Goal: Task Accomplishment & Management: Manage account settings

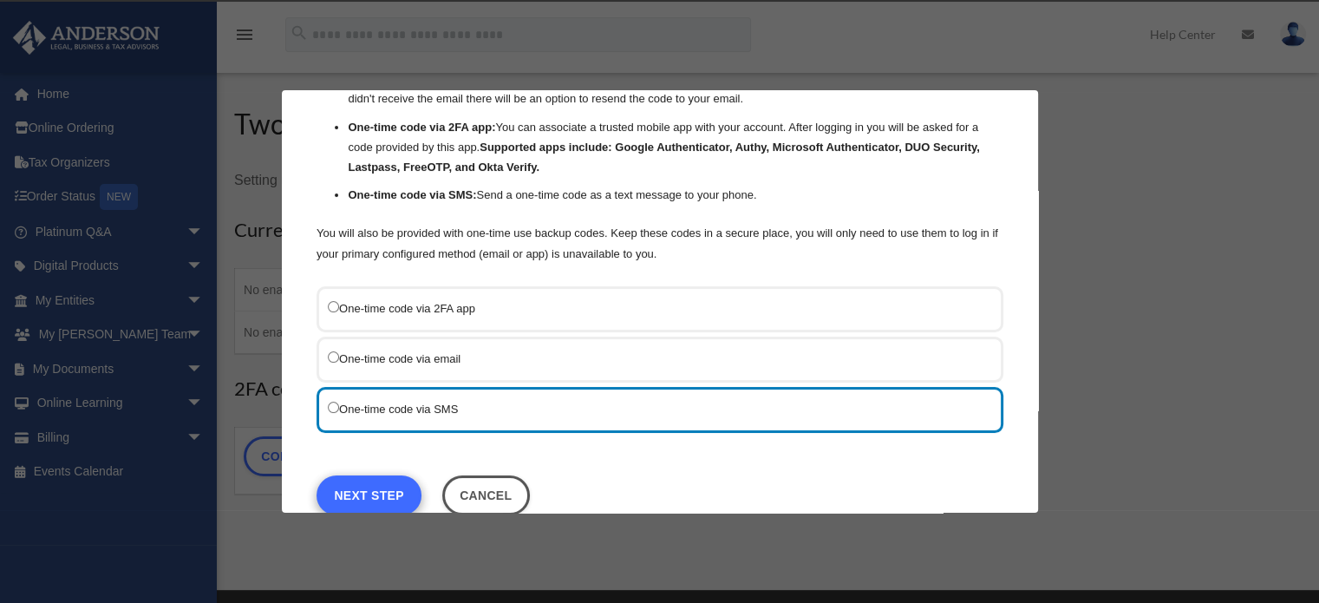
scroll to position [133, 0]
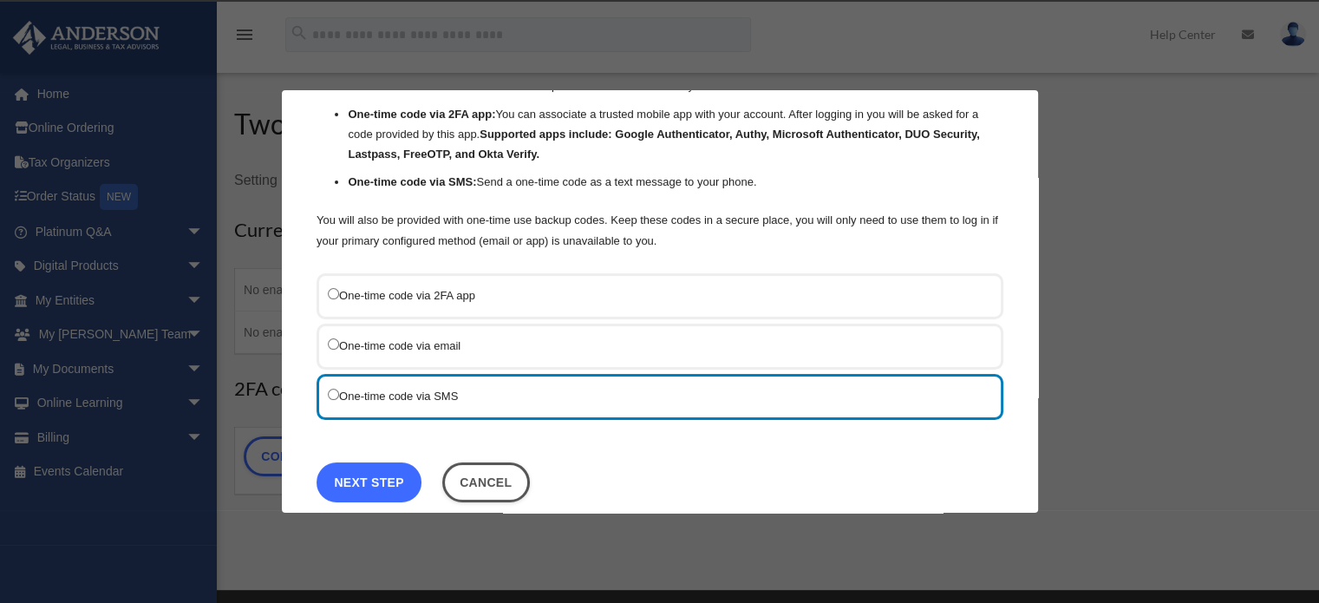
click at [395, 471] on link "Next Step" at bounding box center [369, 482] width 105 height 40
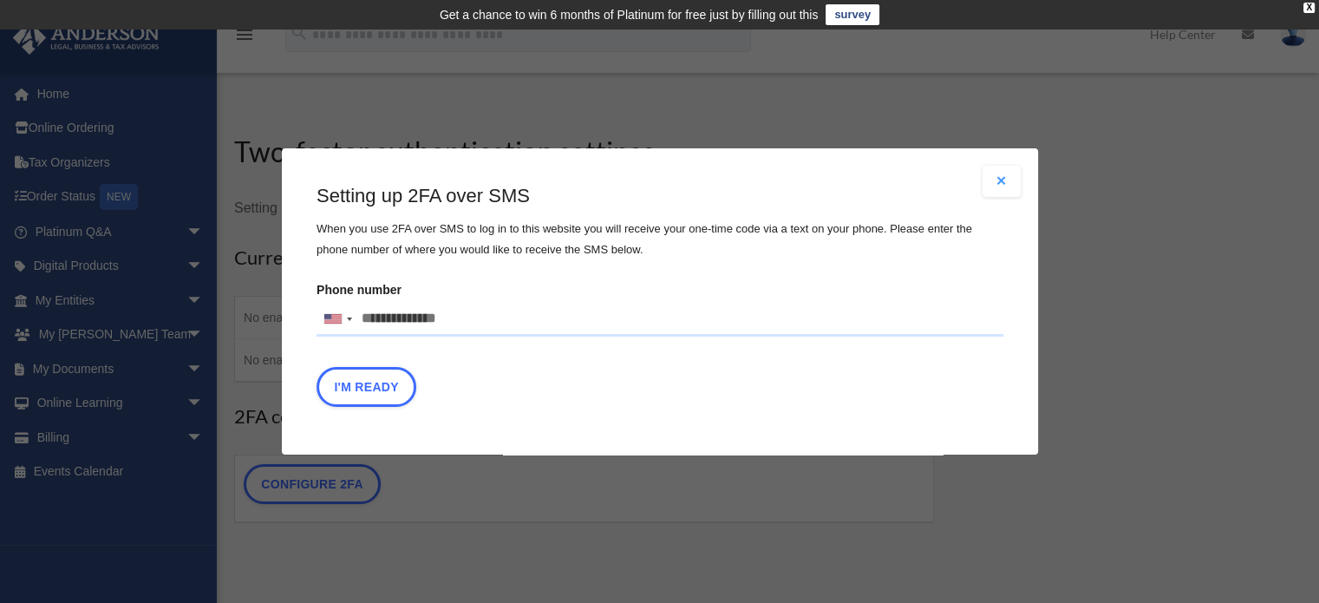
click at [374, 317] on input "Phone number United States +1 United Kingdom +44 Afghanistan (‫افغانستان‬‎) +93…" at bounding box center [660, 319] width 687 height 35
type input "**********"
click at [389, 375] on button "I'm Ready" at bounding box center [367, 387] width 100 height 40
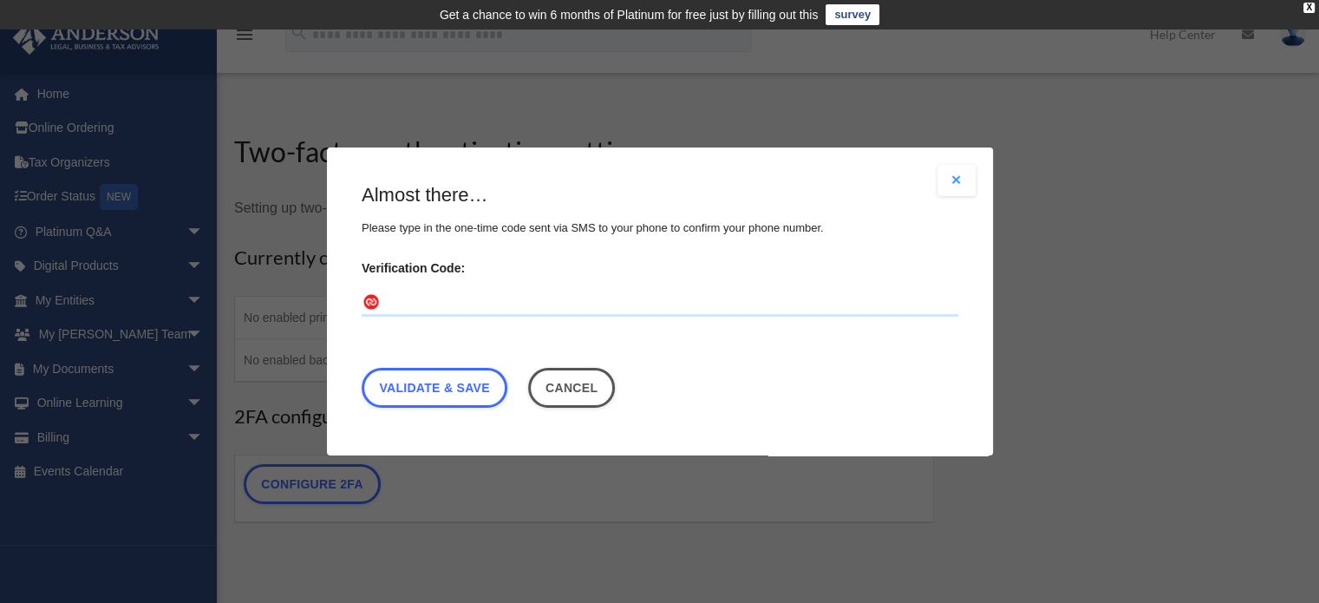
click at [410, 297] on input "Verification Code:" at bounding box center [660, 303] width 597 height 28
type input "******"
click at [454, 388] on link "Validate & Save" at bounding box center [435, 388] width 146 height 40
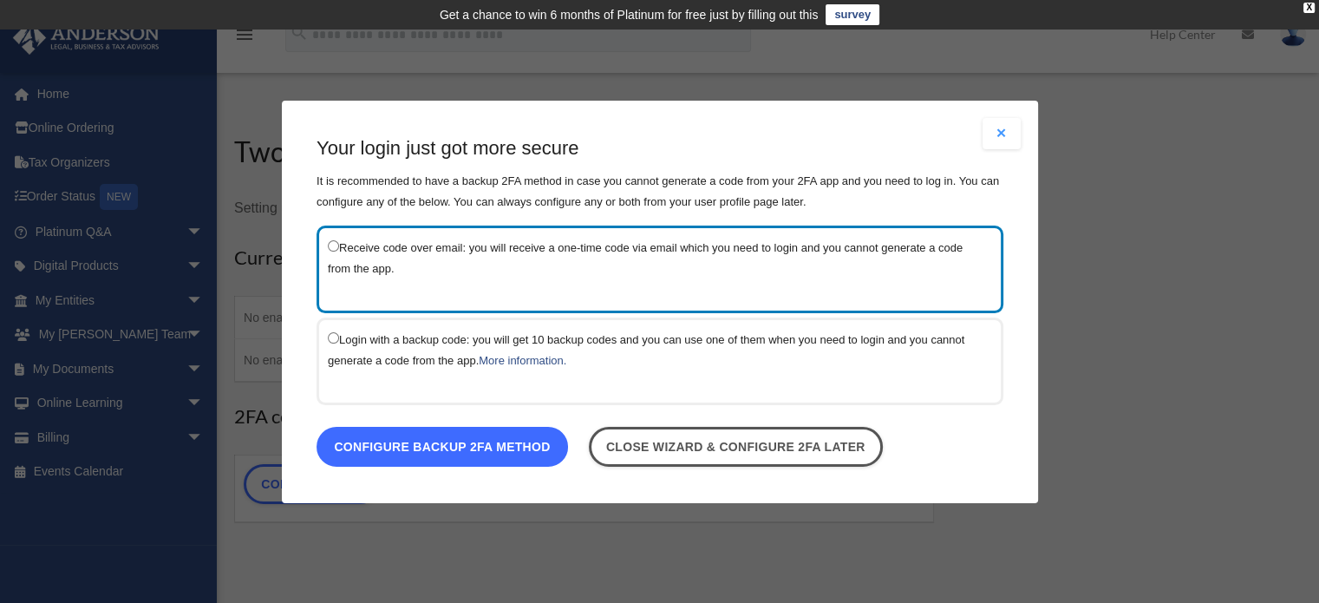
click at [445, 447] on link "Configure backup 2FA method" at bounding box center [442, 446] width 251 height 40
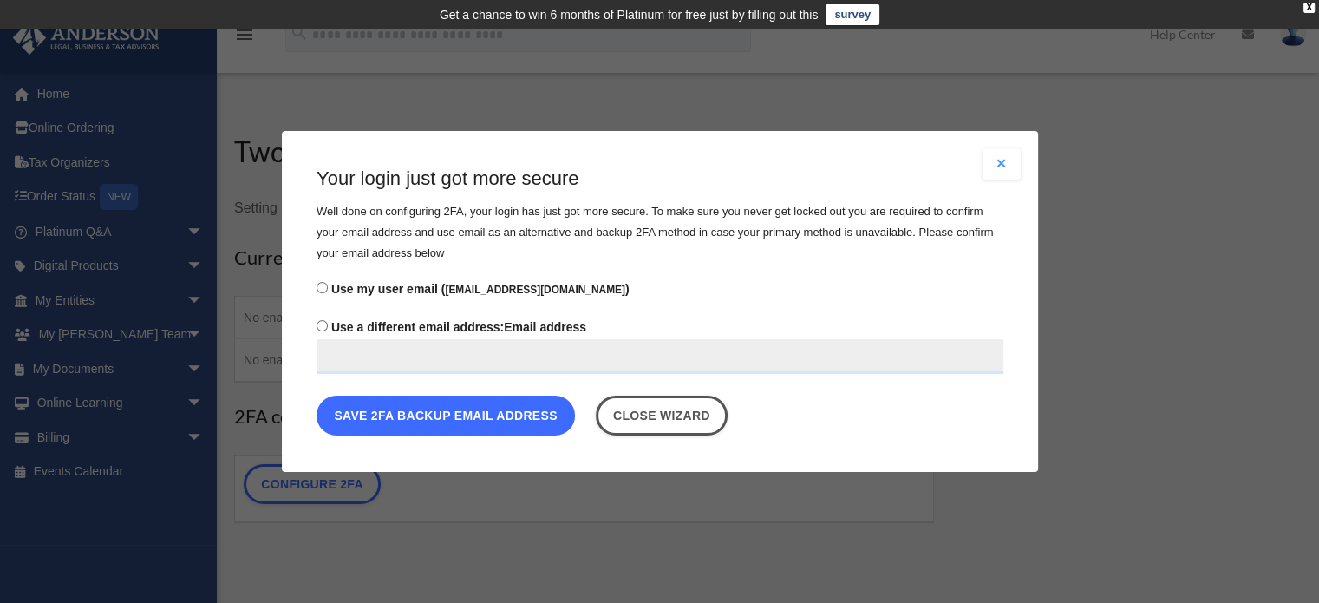
click at [442, 414] on button "Save 2FA backup email address" at bounding box center [446, 415] width 258 height 40
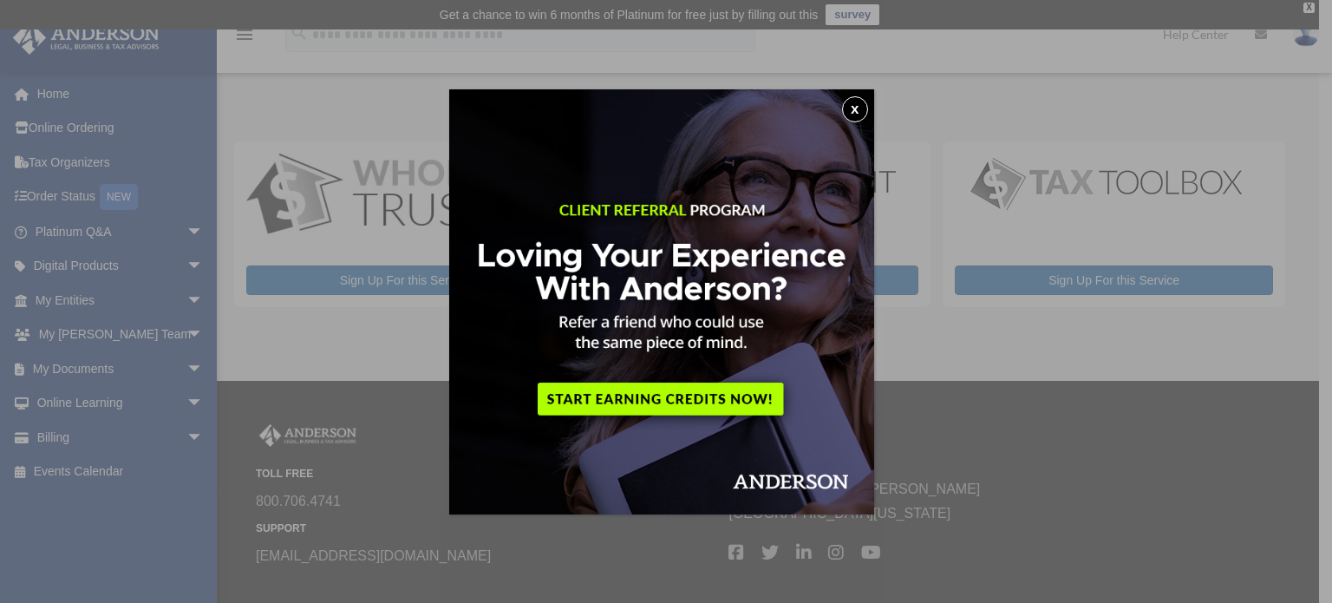
click at [860, 114] on button "x" at bounding box center [855, 109] width 26 height 26
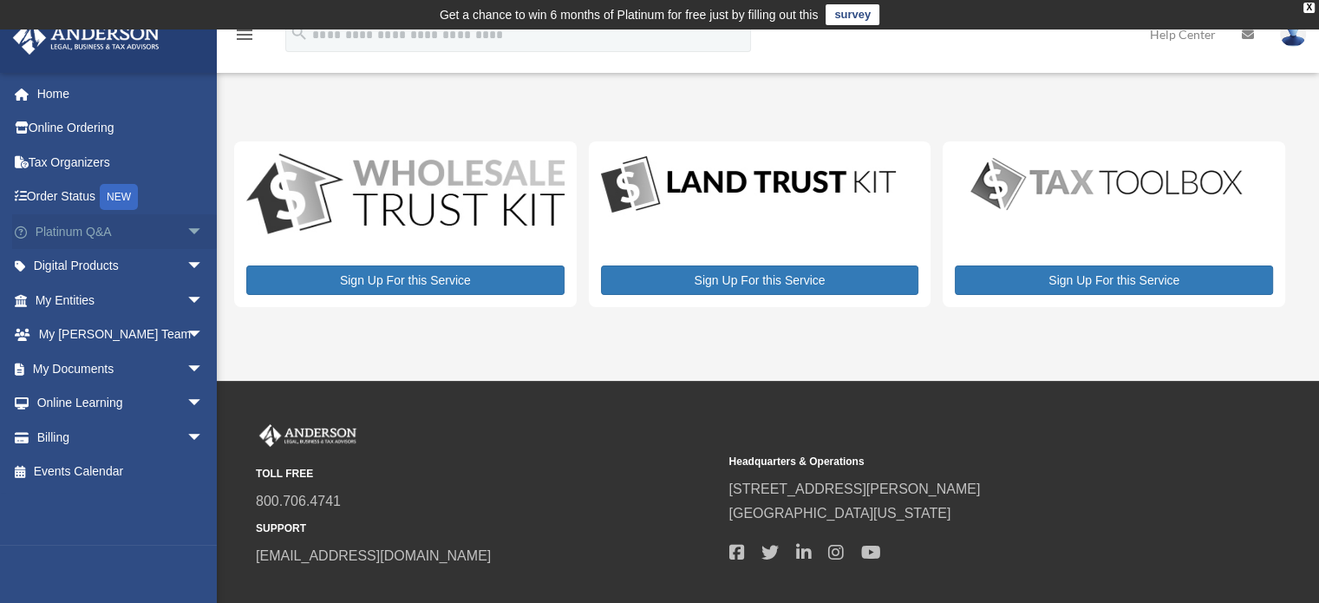
click at [186, 232] on span "arrow_drop_down" at bounding box center [203, 232] width 35 height 36
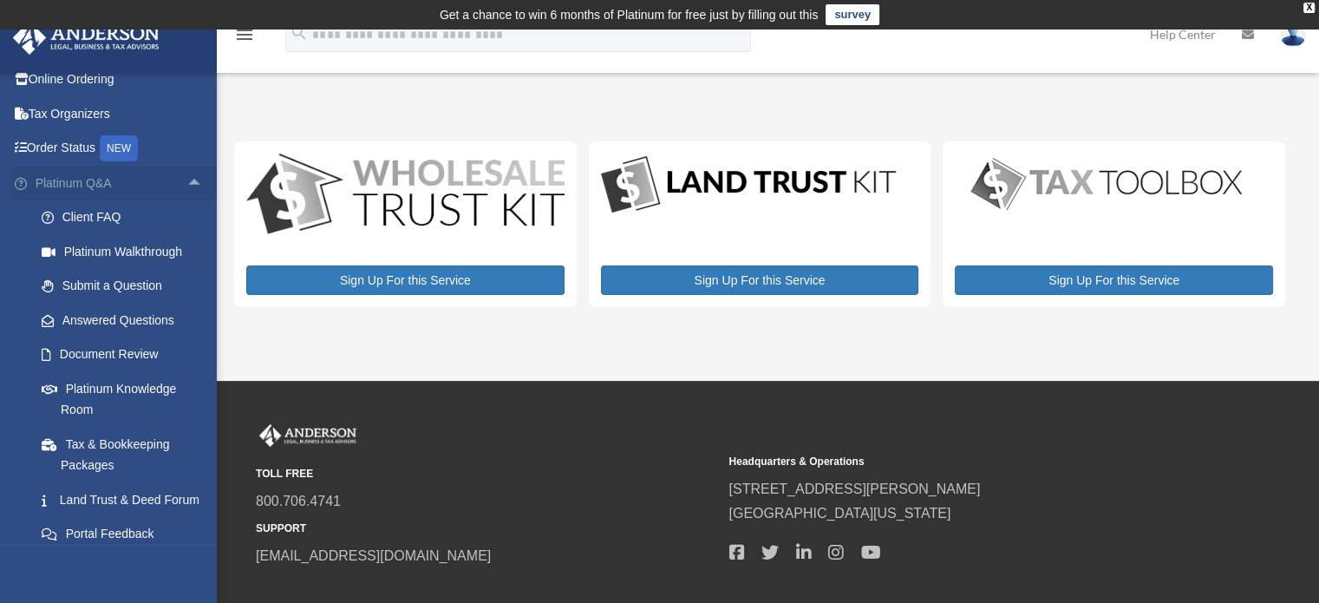
scroll to position [119, 0]
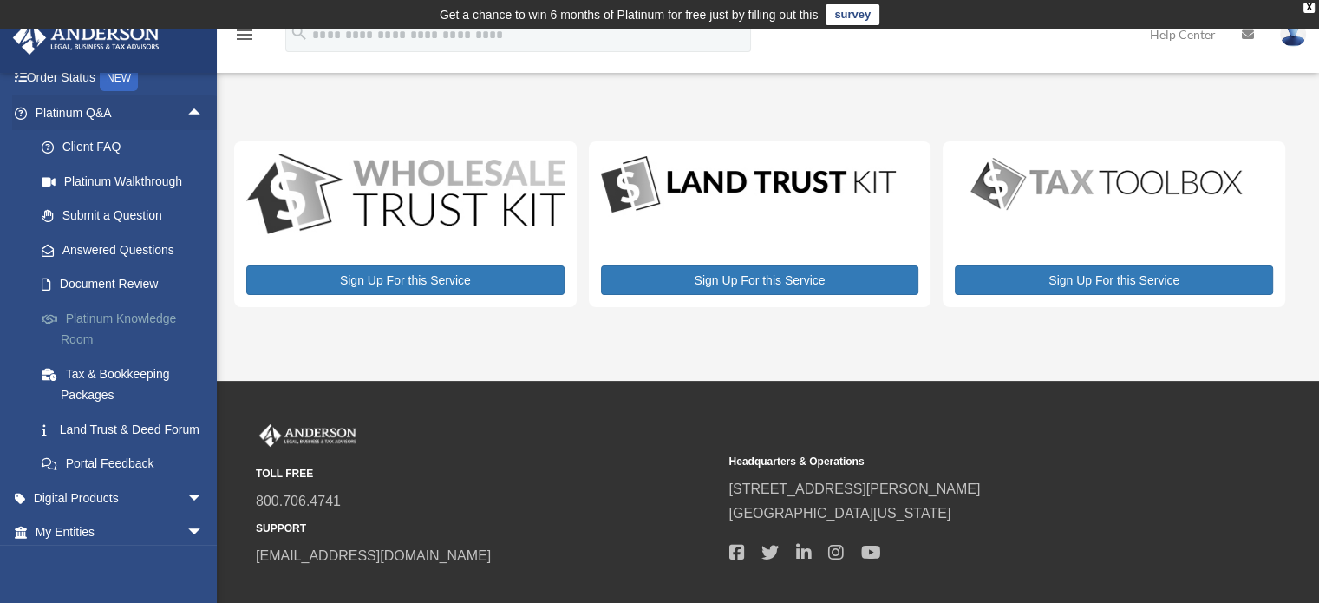
click at [133, 326] on link "Platinum Knowledge Room" at bounding box center [127, 328] width 206 height 55
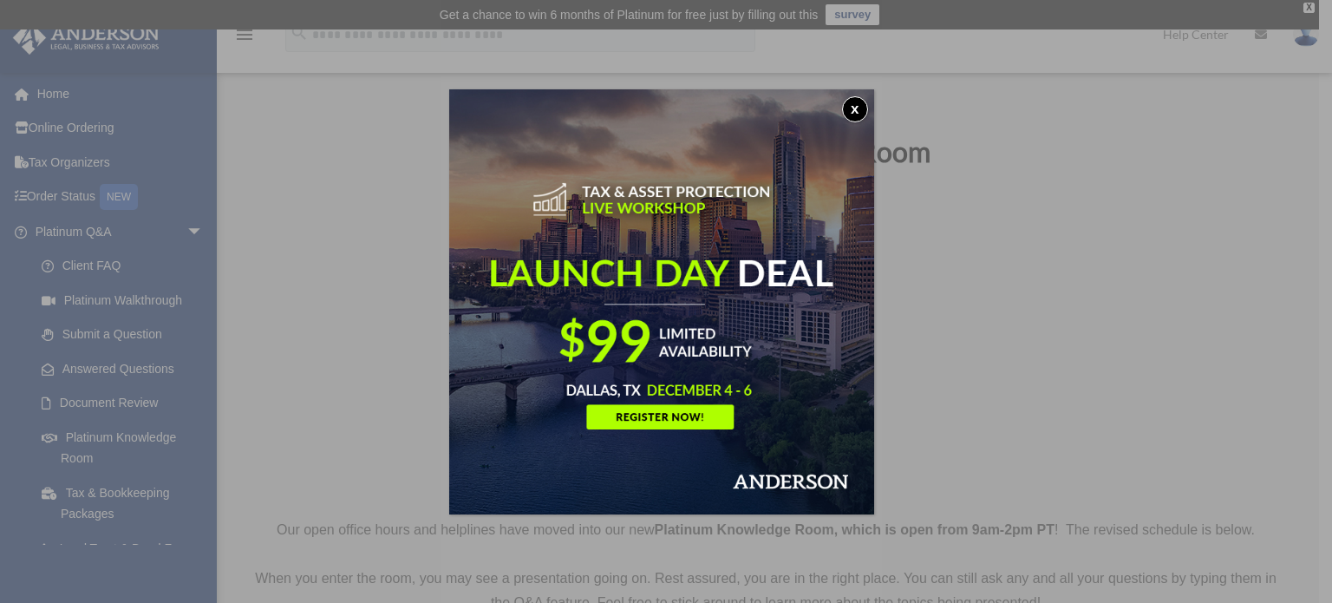
click at [852, 112] on button "x" at bounding box center [855, 109] width 26 height 26
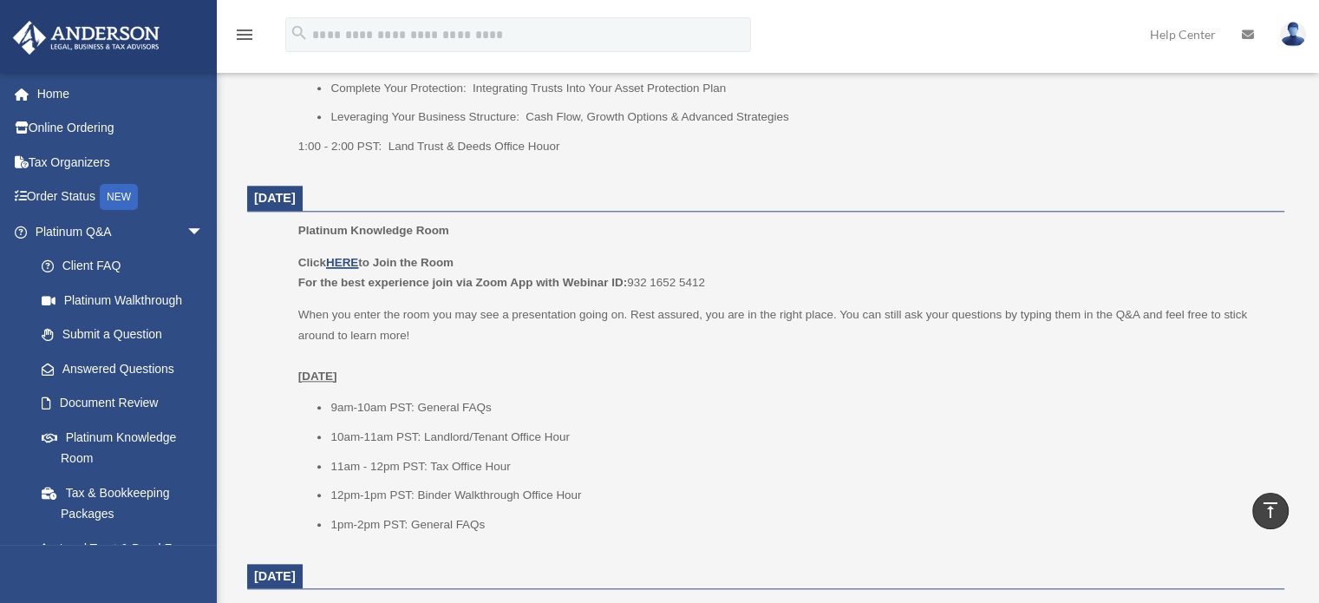
scroll to position [1810, 0]
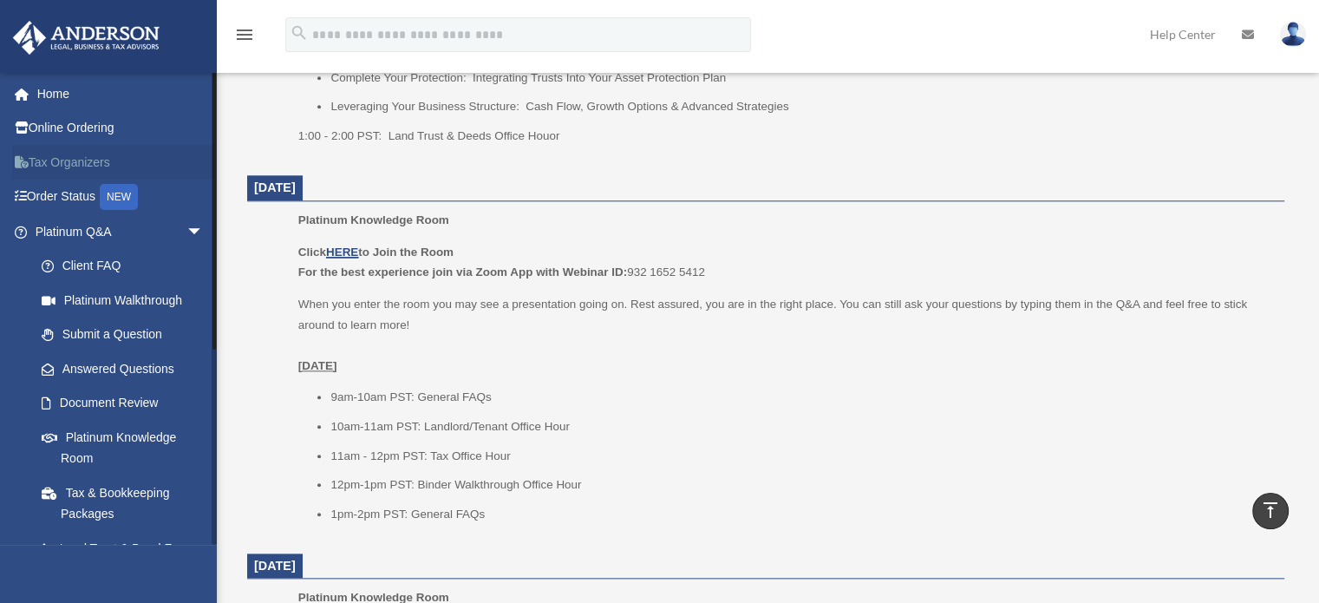
click at [98, 160] on link "Tax Organizers" at bounding box center [121, 162] width 218 height 35
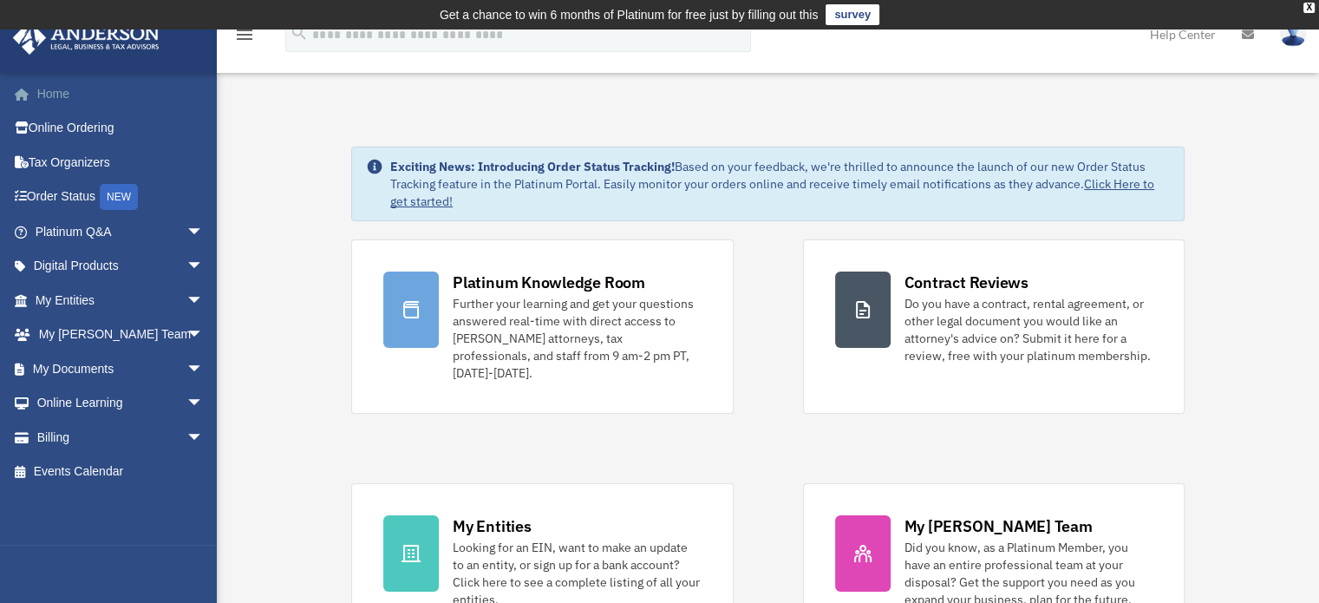
click at [56, 90] on link "Home" at bounding box center [121, 93] width 218 height 35
click at [108, 367] on link "My Documents arrow_drop_down" at bounding box center [121, 368] width 218 height 35
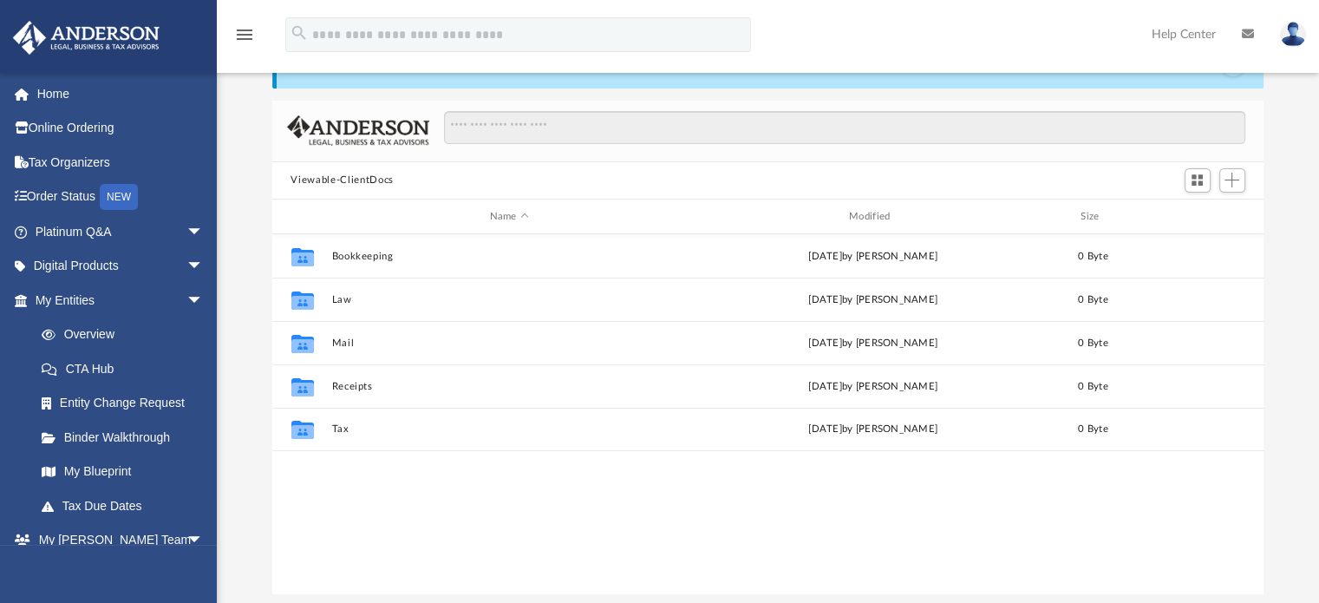
scroll to position [98, 0]
click at [127, 499] on link "Tax Due Dates" at bounding box center [127, 505] width 206 height 35
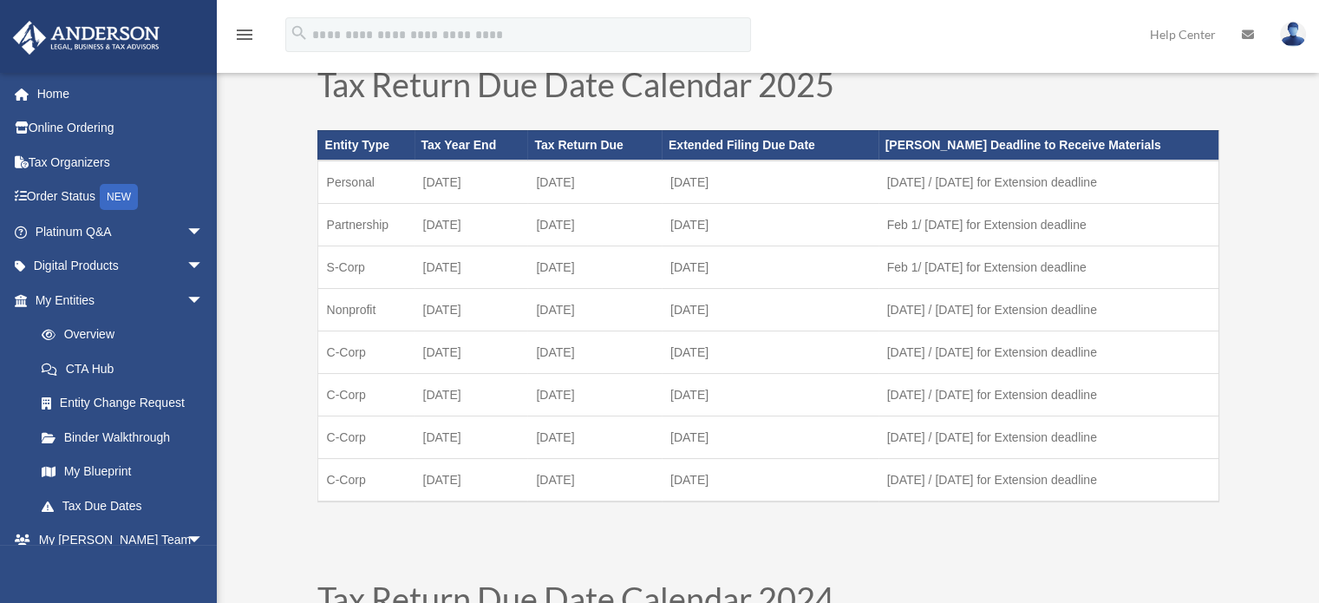
scroll to position [97, 0]
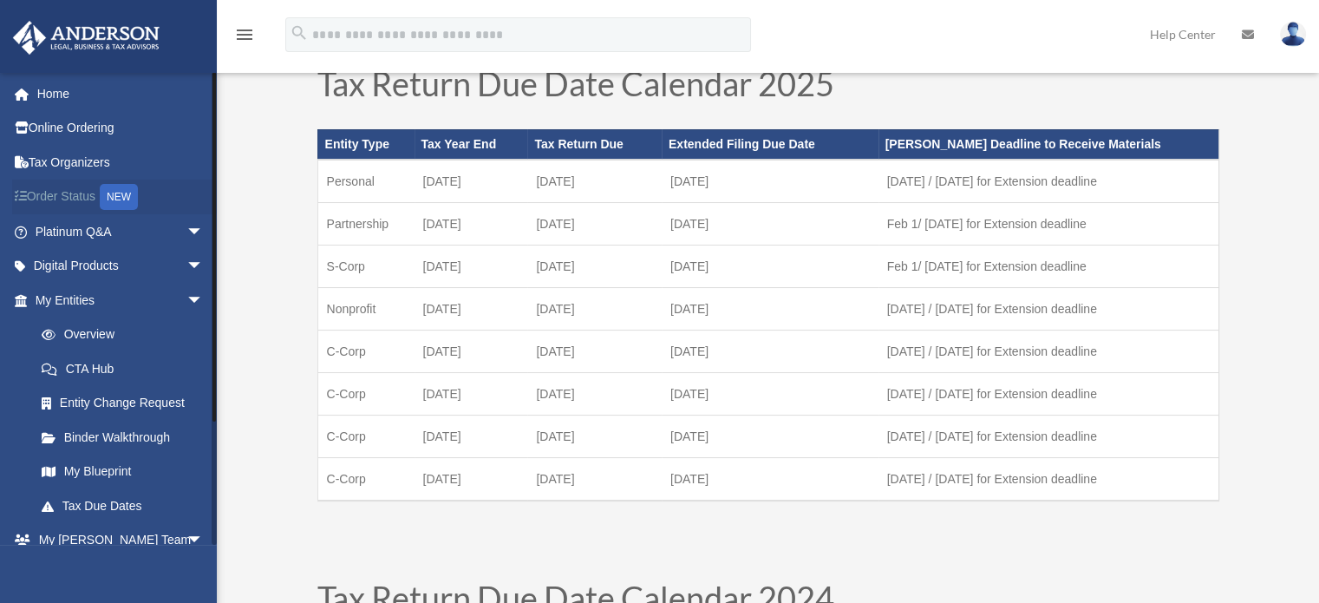
click at [78, 193] on link "Order Status NEW" at bounding box center [121, 197] width 218 height 36
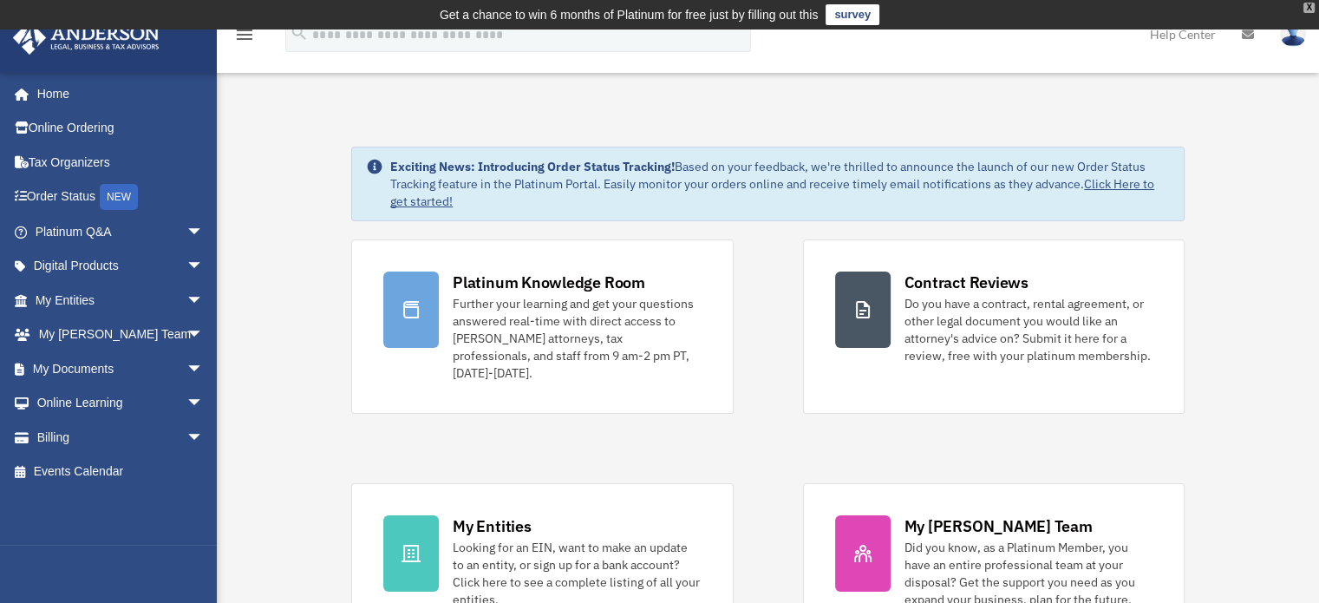
click at [1312, 8] on div "X" at bounding box center [1308, 8] width 11 height 10
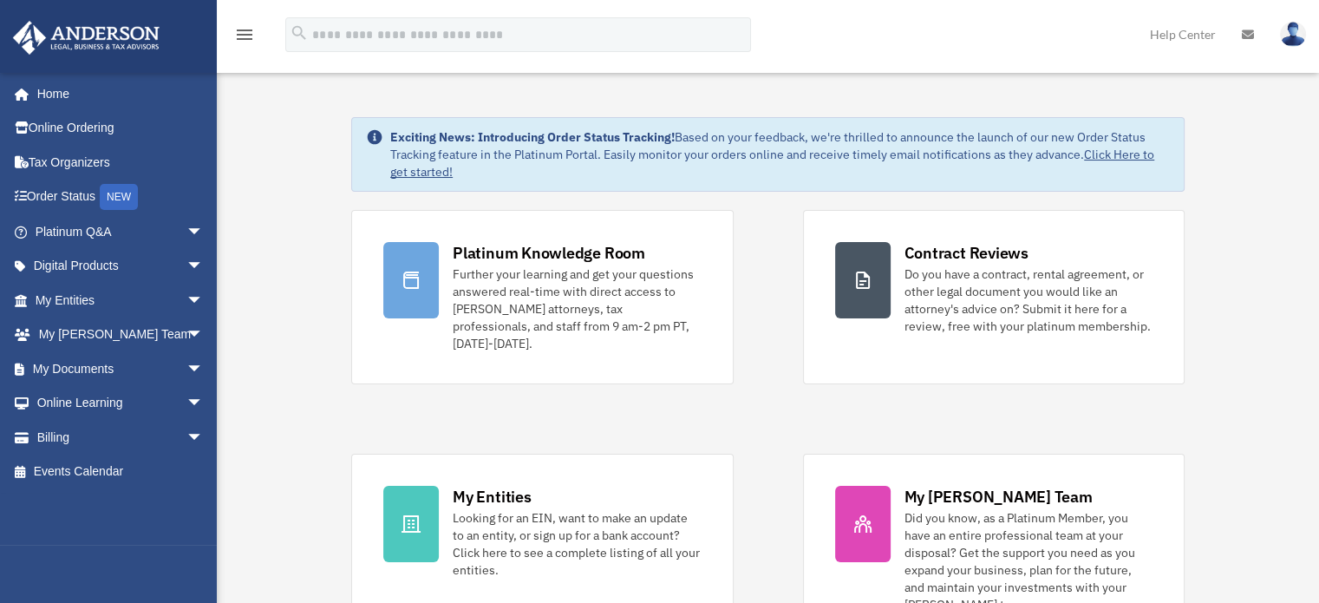
click at [1291, 32] on img at bounding box center [1293, 34] width 26 height 25
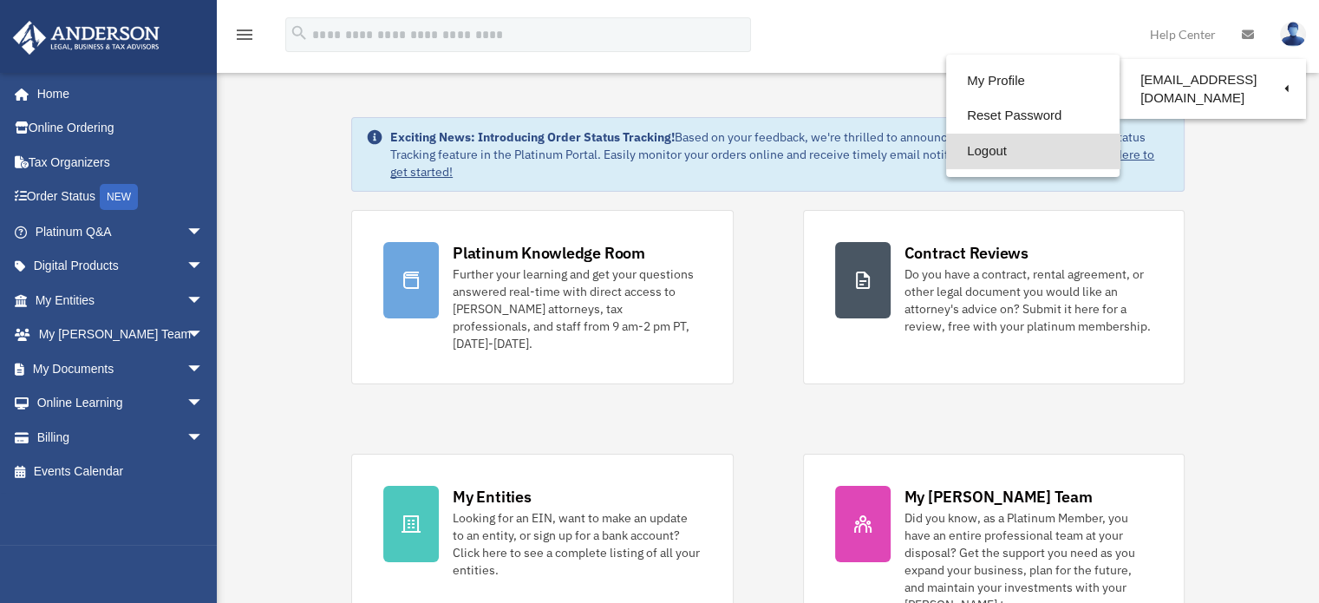
click at [966, 153] on link "Logout" at bounding box center [1032, 152] width 173 height 36
